Goal: Task Accomplishment & Management: Use online tool/utility

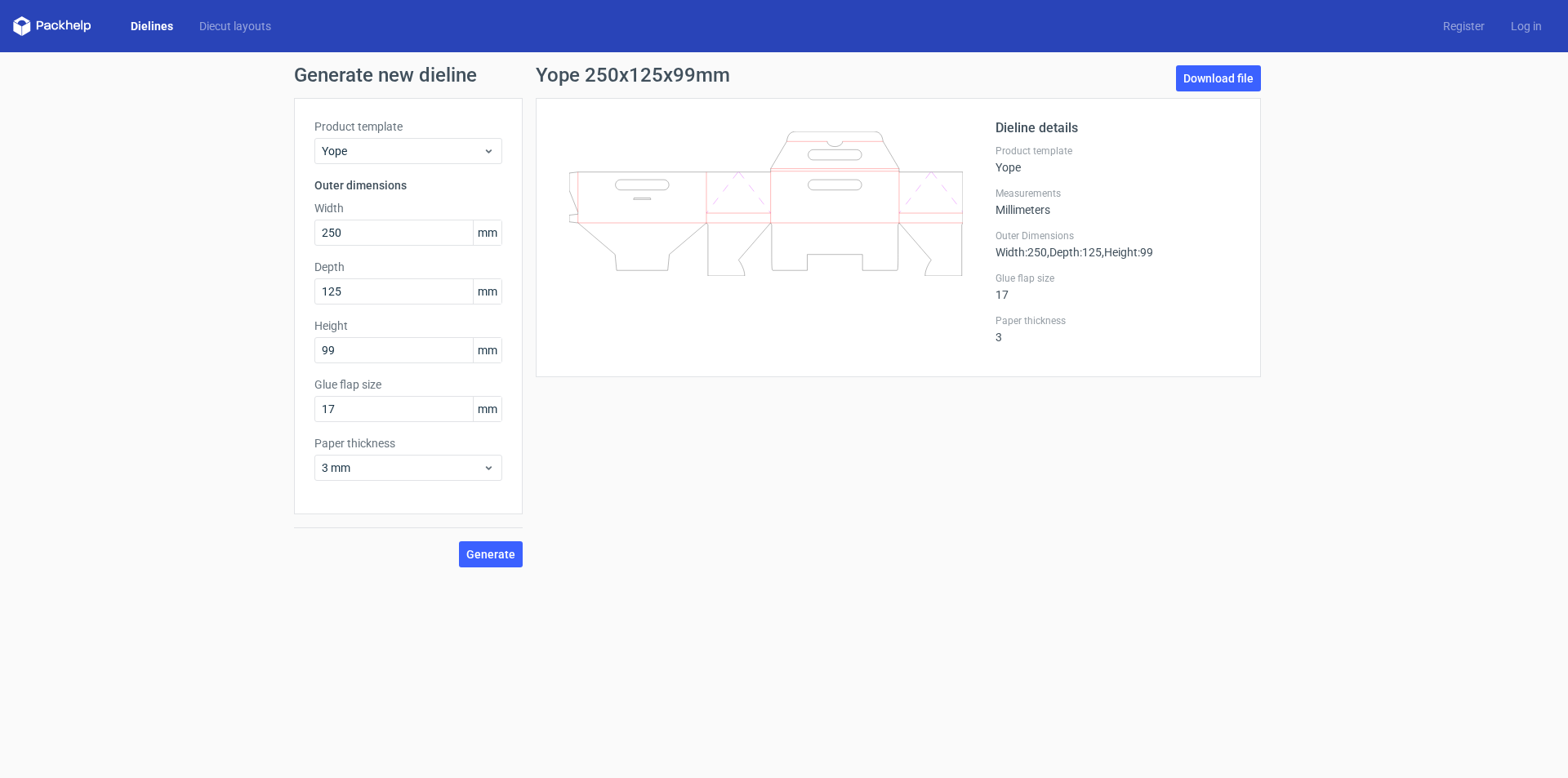
click at [67, 26] on icon at bounding box center [69, 25] width 6 height 10
click at [85, 40] on div "Dielines Diecut layouts Register Log in" at bounding box center [784, 26] width 1568 height 52
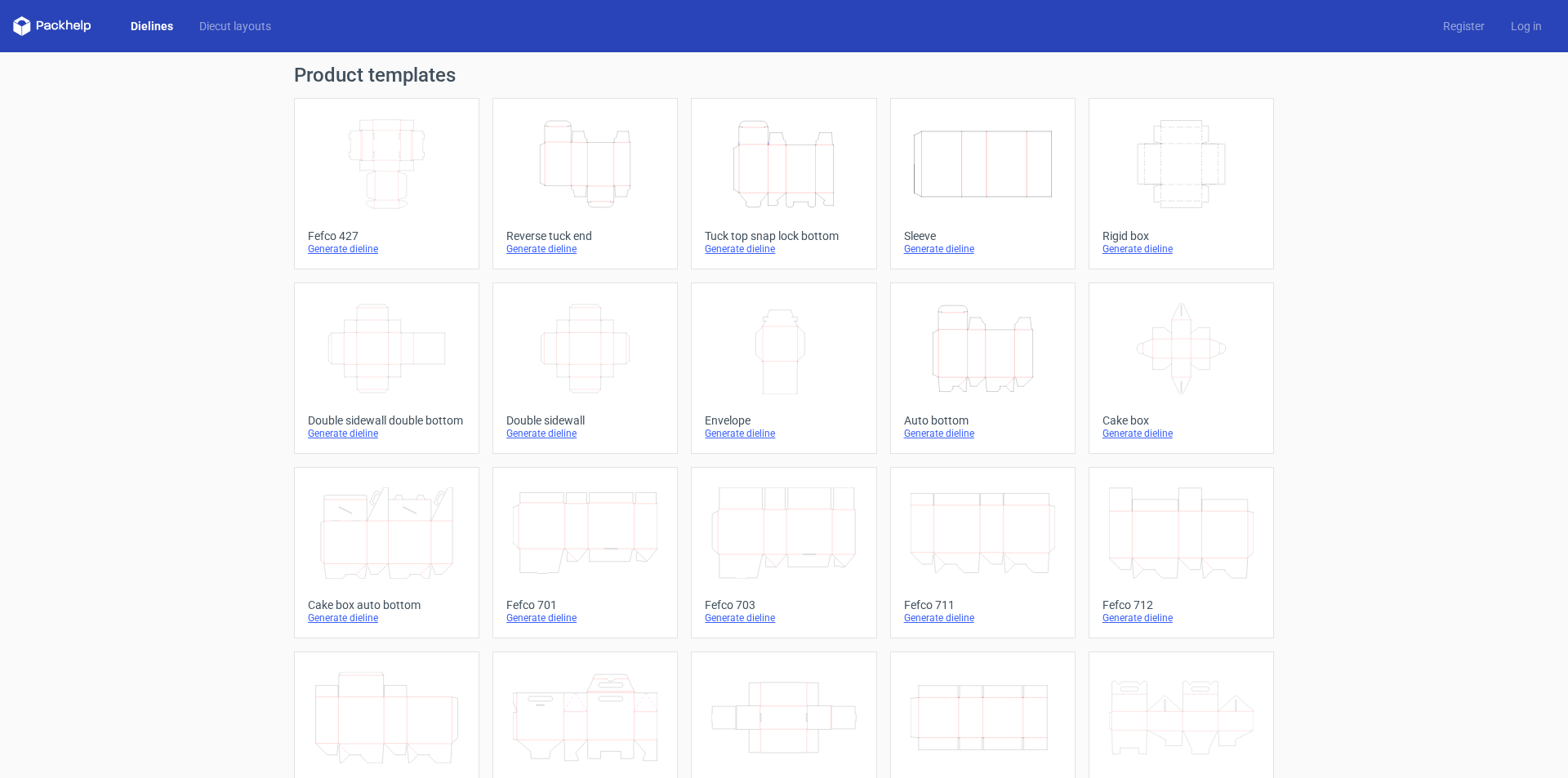
click at [574, 169] on icon "Height Depth Width" at bounding box center [585, 165] width 144 height 92
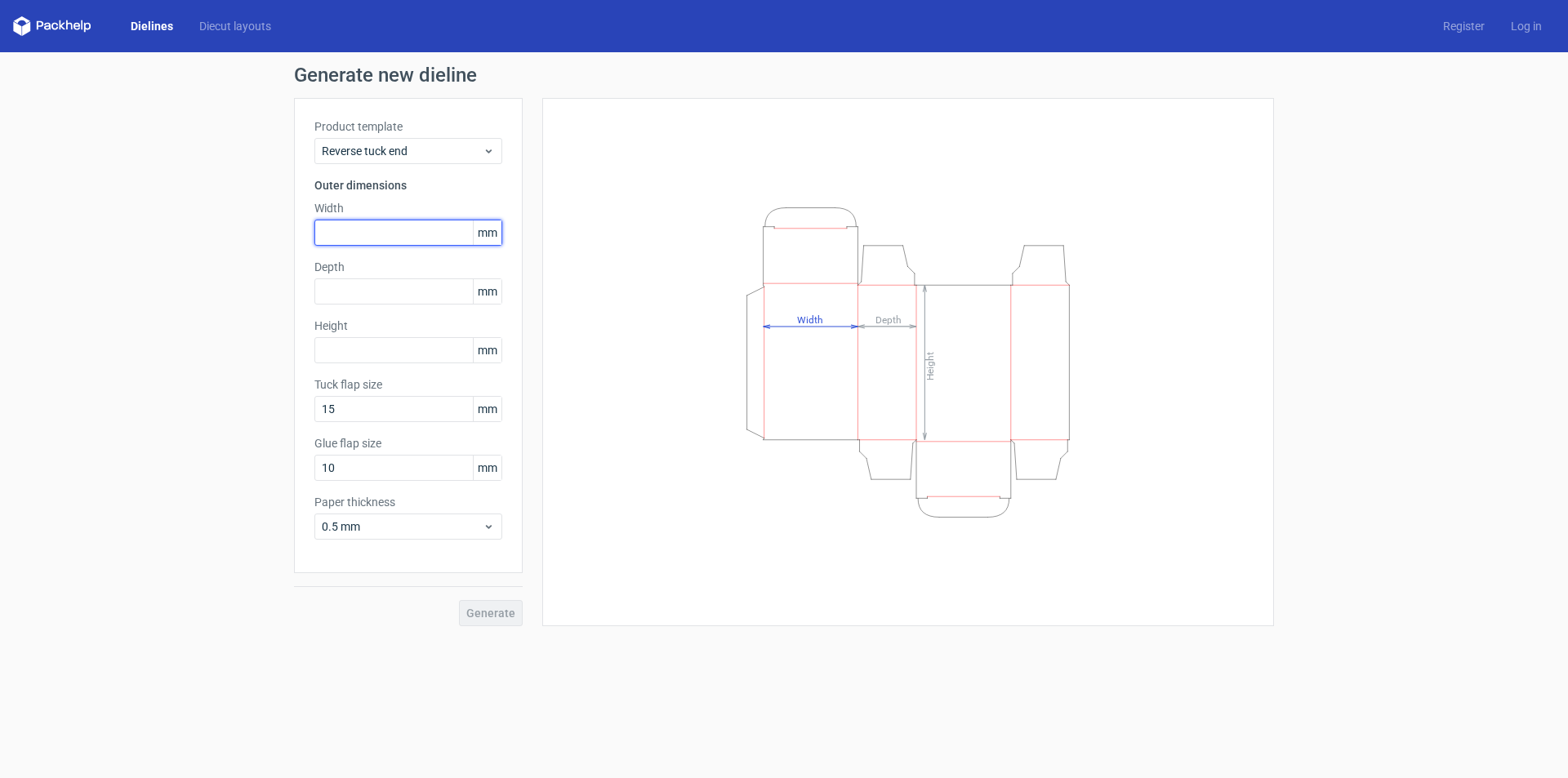
click at [374, 232] on input "text" at bounding box center [408, 233] width 188 height 26
click at [338, 223] on input "text" at bounding box center [408, 233] width 188 height 26
type input "155"
type input "41"
click at [390, 354] on input "text" at bounding box center [408, 350] width 188 height 26
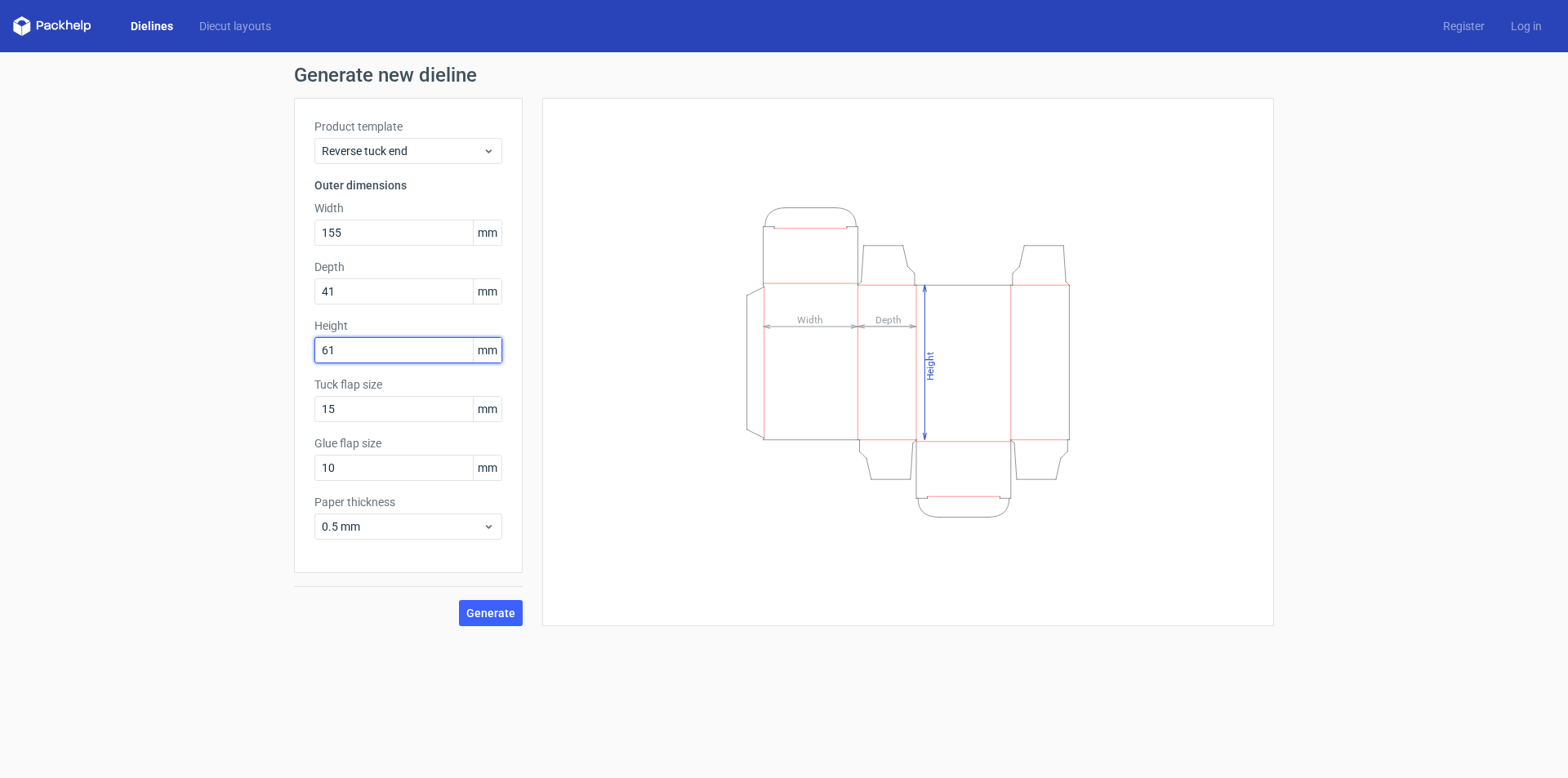
type input "61"
click at [391, 398] on input "15" at bounding box center [408, 409] width 188 height 26
drag, startPoint x: 360, startPoint y: 403, endPoint x: 250, endPoint y: 413, distance: 110.5
click at [241, 407] on div "Generate new dieline Product template Reverse tuck end Outer dimensions Width 1…" at bounding box center [784, 345] width 1568 height 587
click at [348, 413] on input "15" at bounding box center [408, 409] width 188 height 26
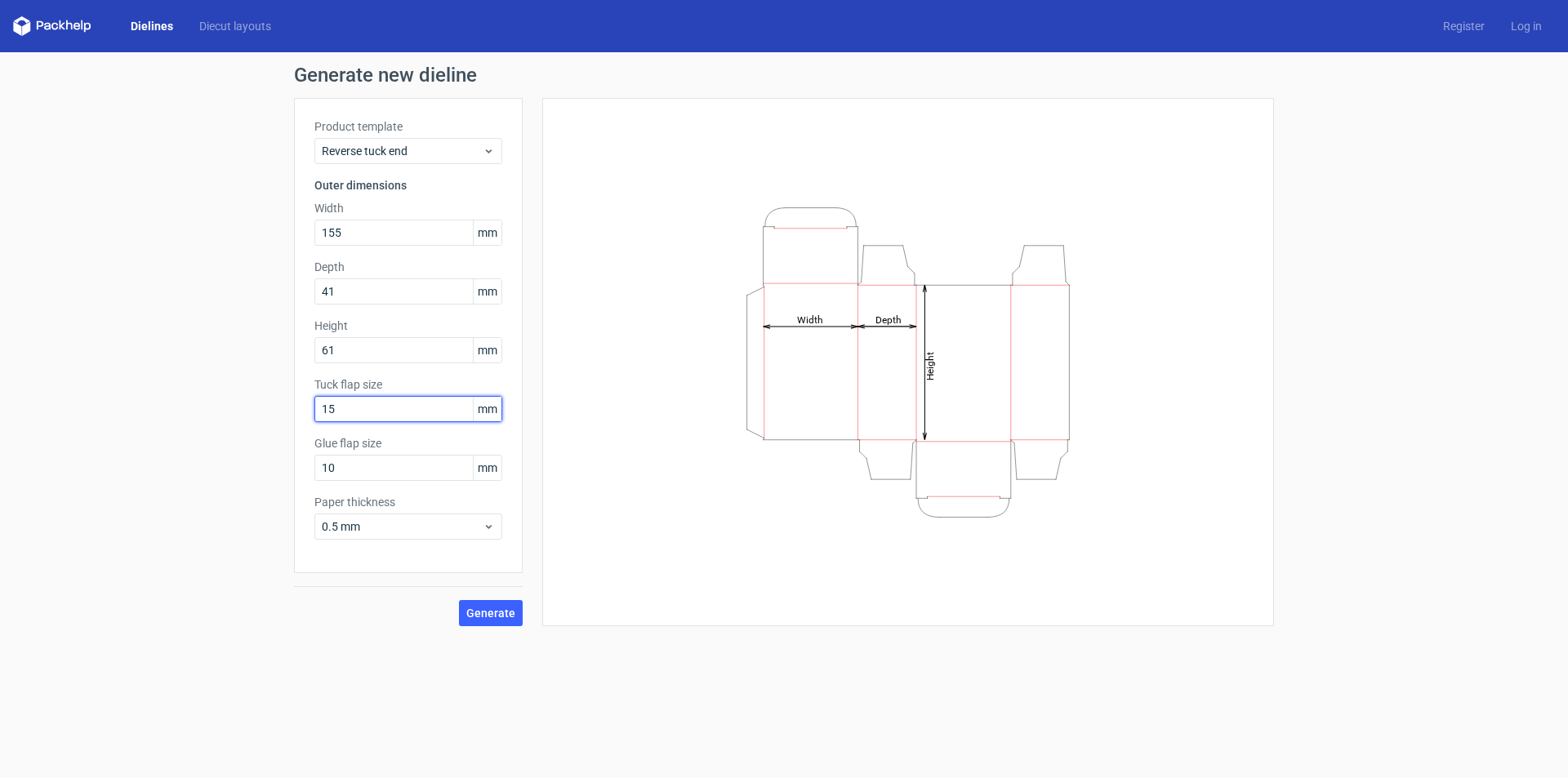
drag, startPoint x: 333, startPoint y: 411, endPoint x: 301, endPoint y: 411, distance: 32.0
click at [301, 411] on div "Product template Reverse tuck end Outer dimensions Width 155 mm Depth 41 mm Hei…" at bounding box center [409, 335] width 229 height 475
type input "20"
click at [376, 469] on input "10" at bounding box center [408, 468] width 188 height 26
drag, startPoint x: 387, startPoint y: 468, endPoint x: 273, endPoint y: 473, distance: 114.1
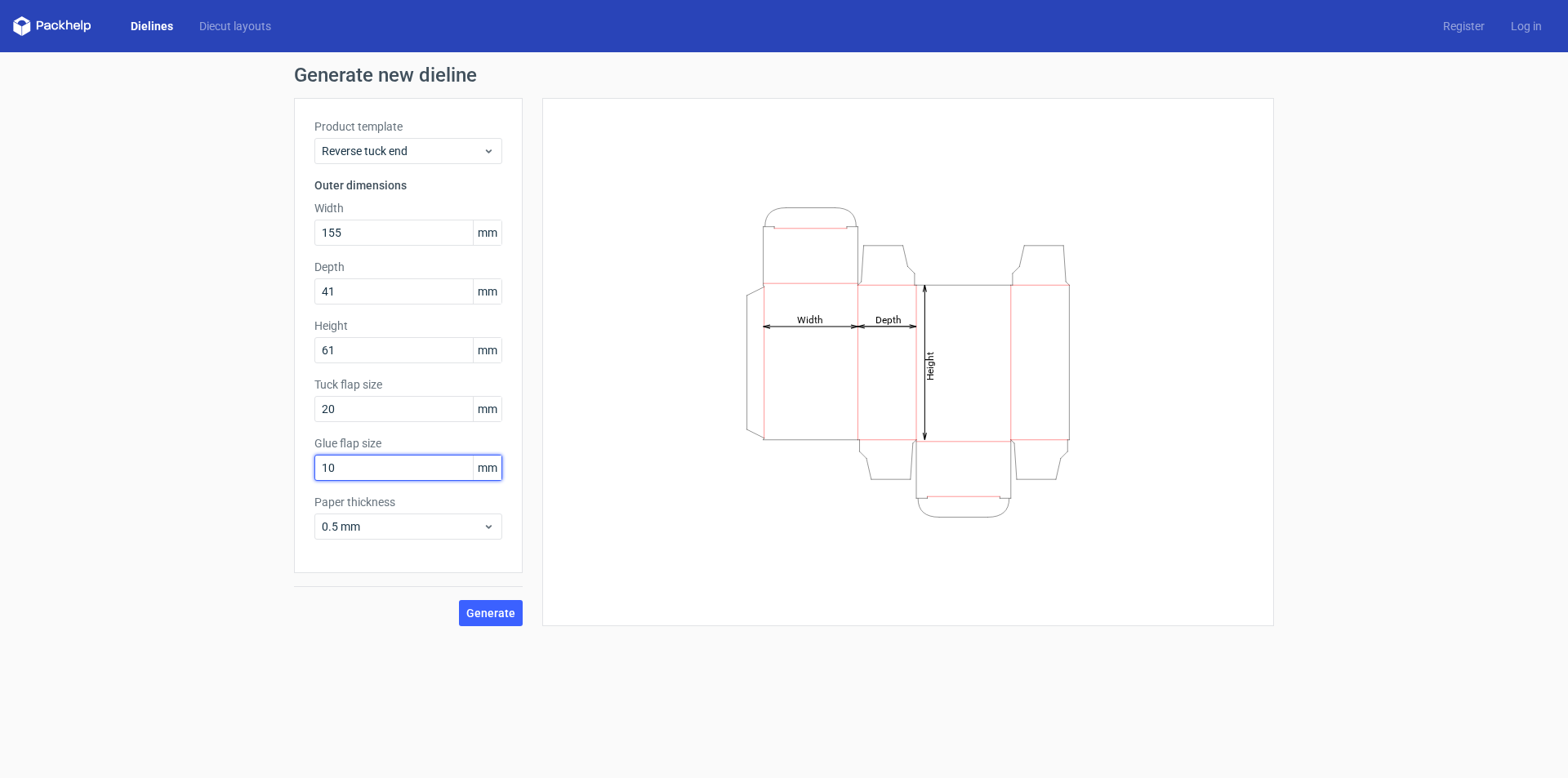
click at [273, 473] on div "Generate new dieline Product template Reverse tuck end Outer dimensions Width 1…" at bounding box center [784, 345] width 1568 height 587
type input "15"
click at [386, 398] on input "20" at bounding box center [408, 409] width 188 height 26
drag, startPoint x: 489, startPoint y: 614, endPoint x: 478, endPoint y: 613, distance: 11.0
click at [478, 613] on span "Generate" at bounding box center [491, 613] width 49 height 11
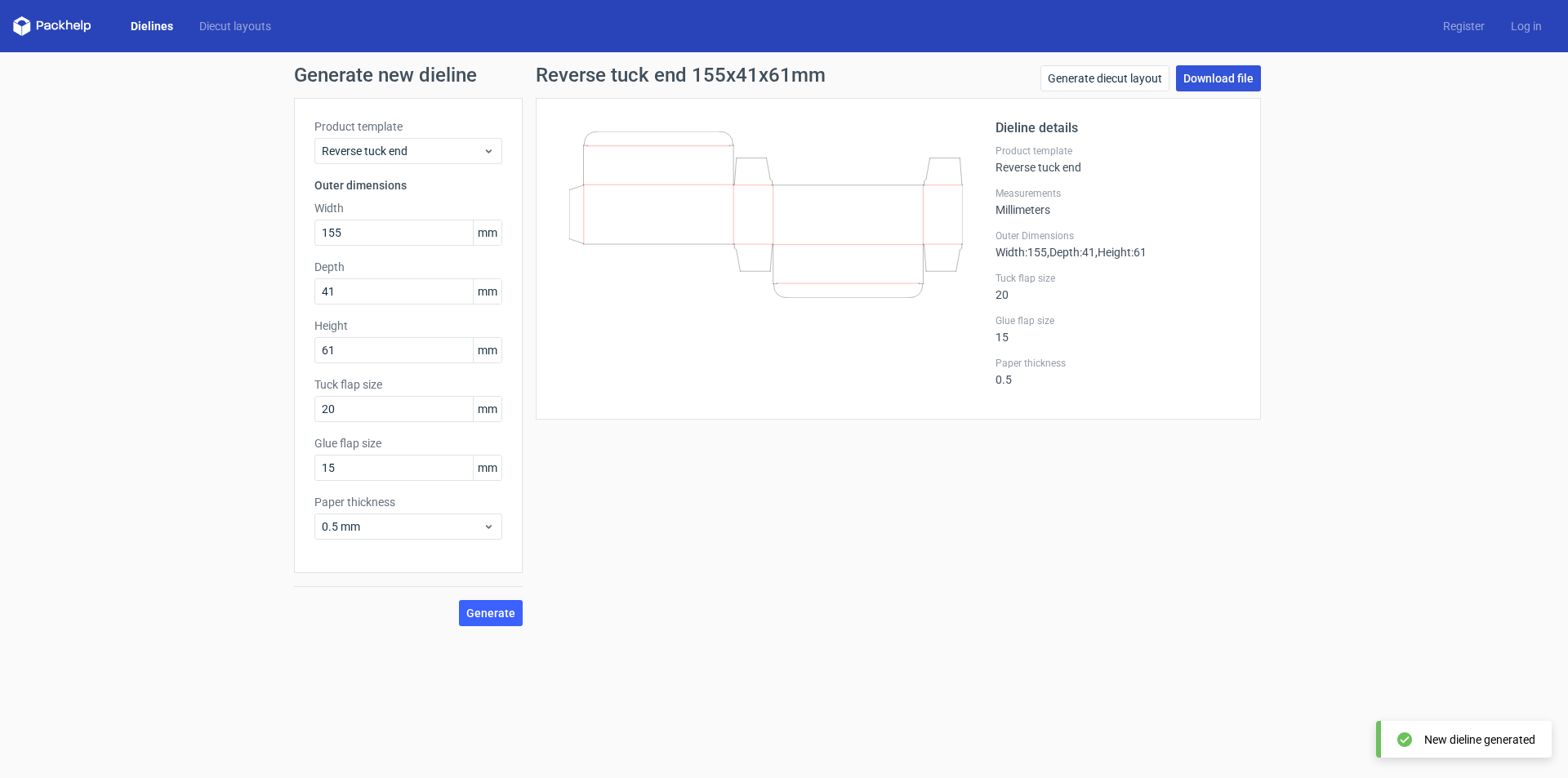
click at [1204, 81] on link "Download file" at bounding box center [1218, 78] width 85 height 26
